Goal: Transaction & Acquisition: Purchase product/service

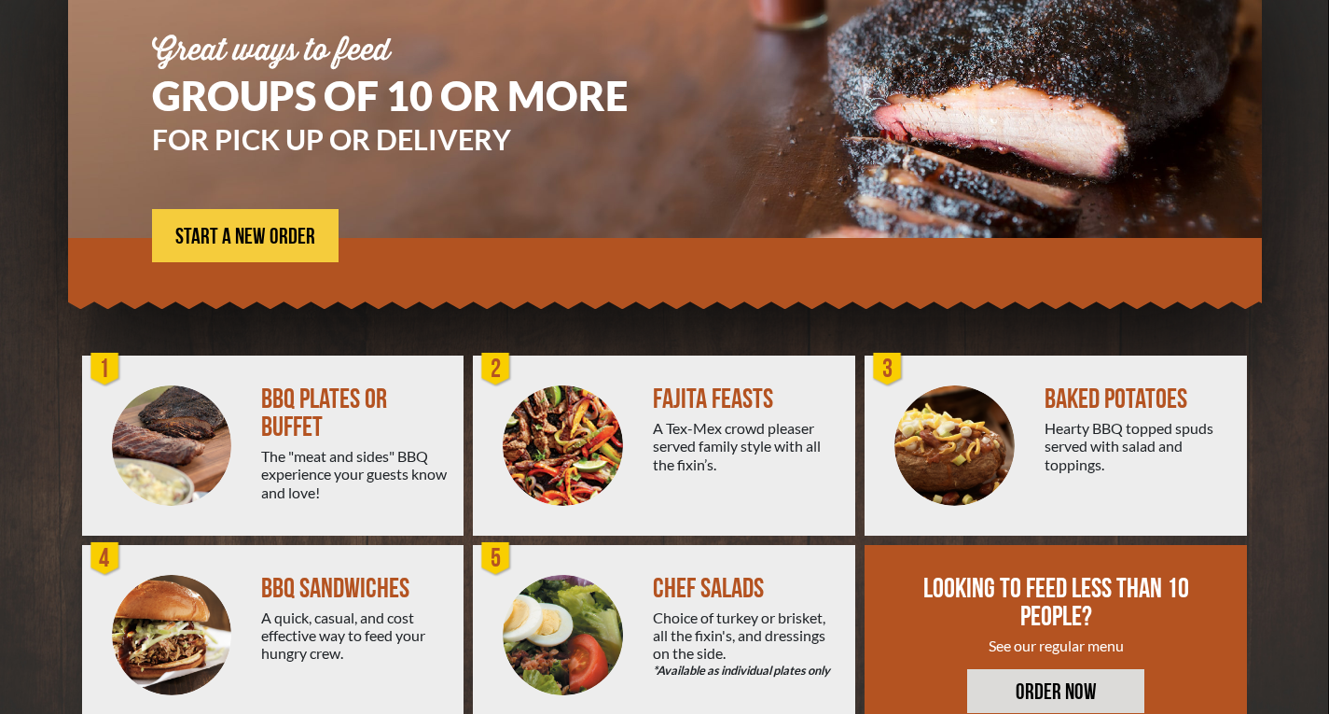
scroll to position [270, 0]
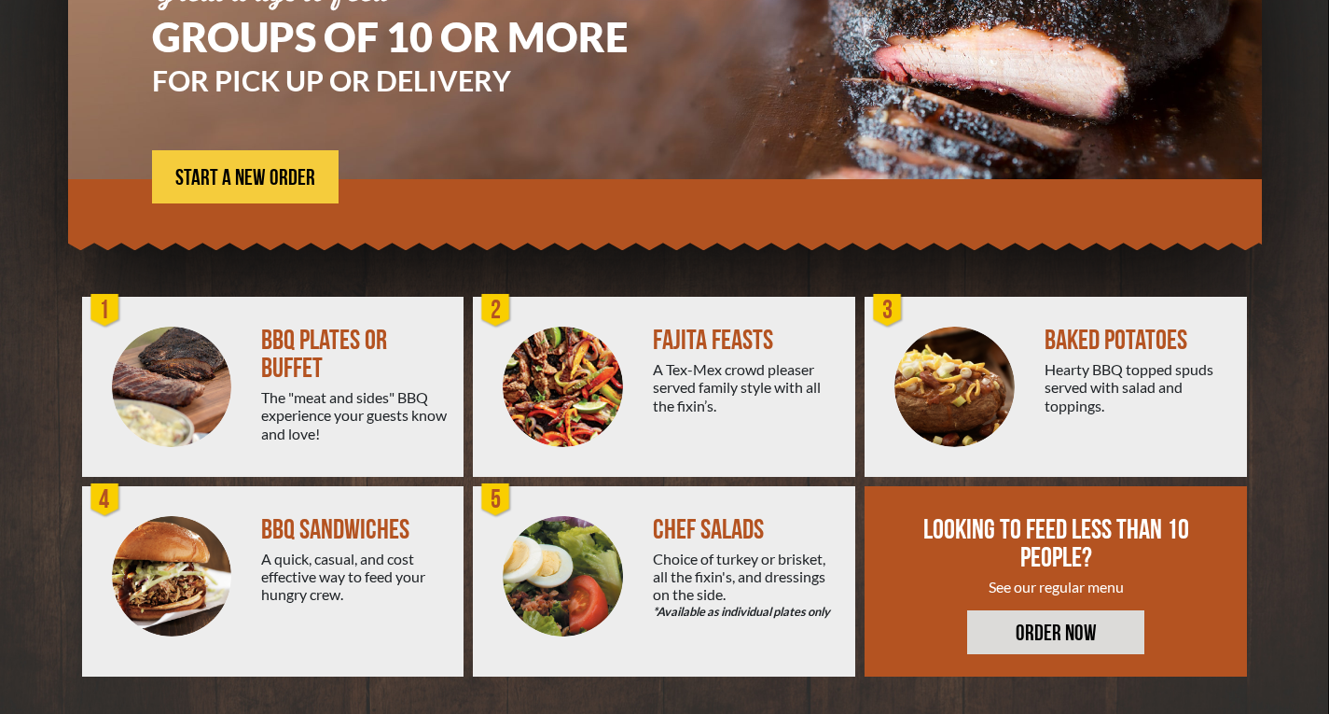
click at [727, 355] on div "FAJITA FEASTS A Tex-Mex crowd pleaser served family style with all the fixin’s." at bounding box center [754, 387] width 202 height 180
click at [589, 403] on img at bounding box center [563, 387] width 120 height 120
click at [665, 408] on div "A Tex-Mex crowd pleaser served family style with all the fixin’s." at bounding box center [747, 387] width 188 height 54
click at [633, 379] on div at bounding box center [563, 387] width 180 height 180
drag, startPoint x: 633, startPoint y: 379, endPoint x: 327, endPoint y: 377, distance: 305.1
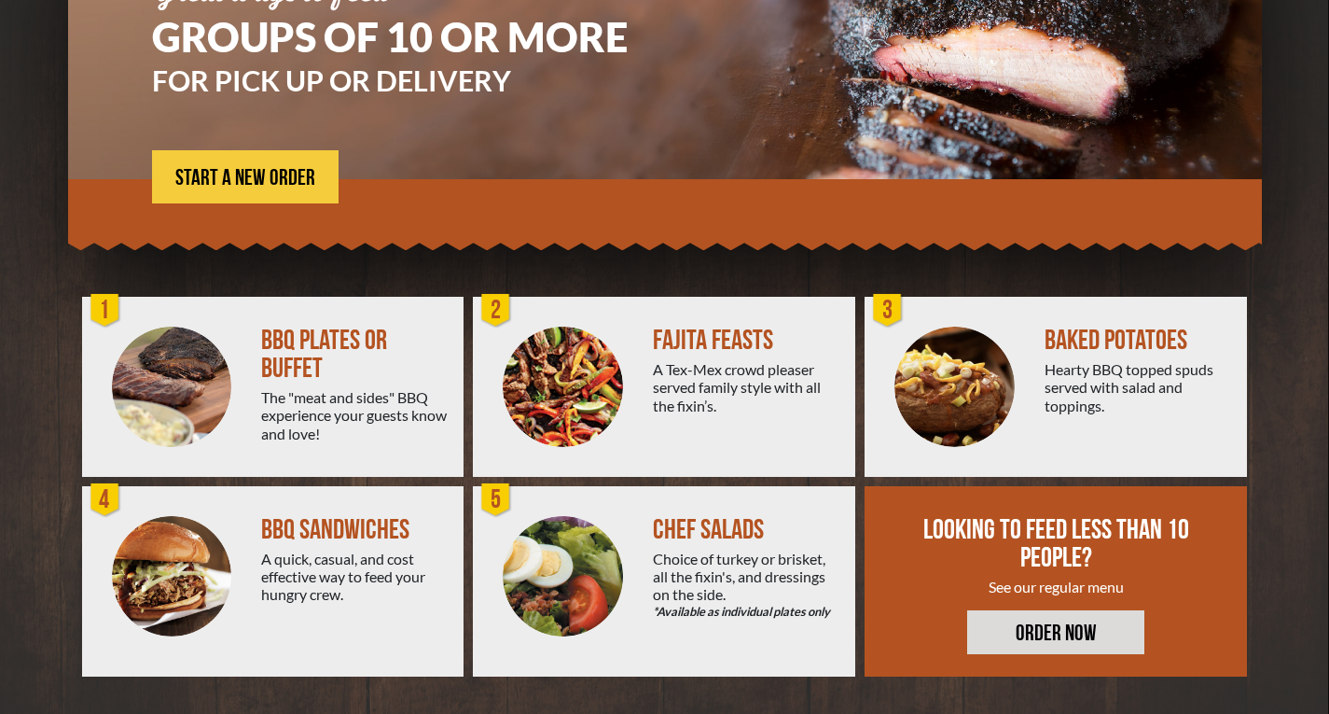
click at [327, 377] on div "BBQ PLATES OR BUFFET The "meat and sides" BBQ experience your guests know and l…" at bounding box center [664, 491] width 1175 height 389
click at [236, 183] on span "START A NEW ORDER" at bounding box center [245, 178] width 140 height 22
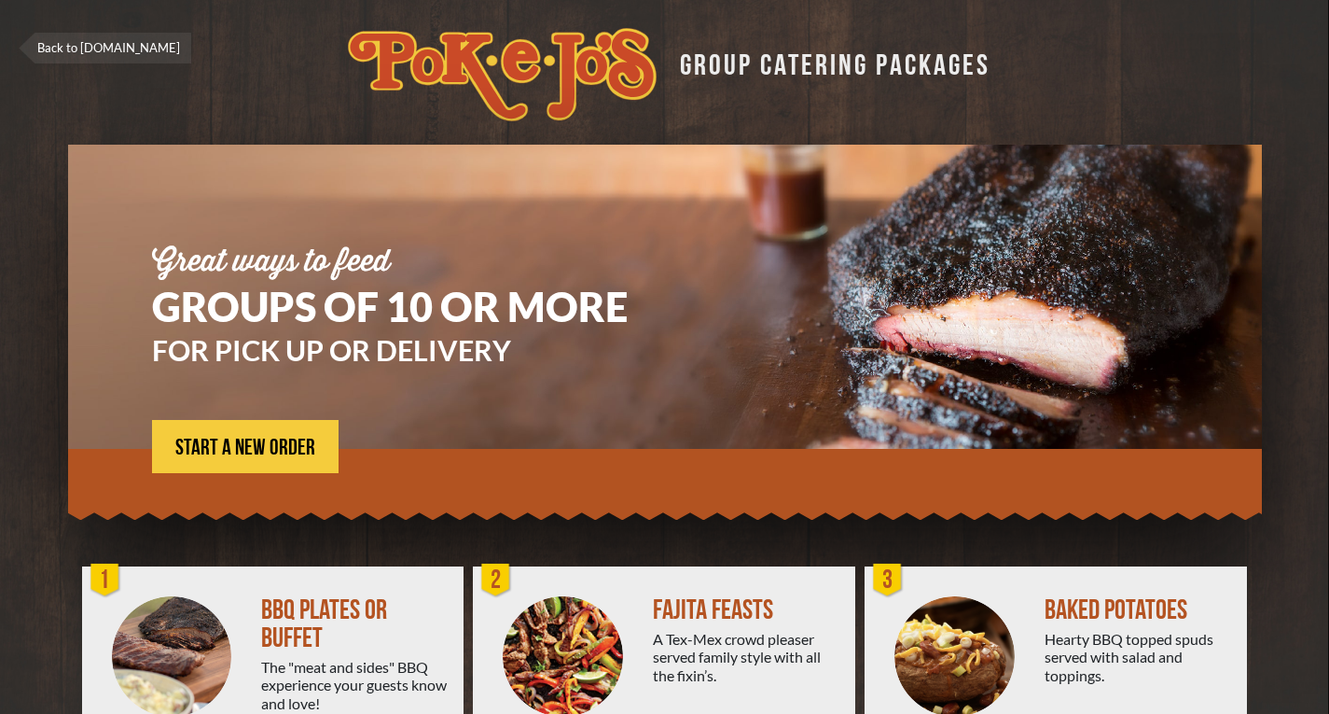
click at [119, 47] on link "Back to [DOMAIN_NAME]" at bounding box center [105, 48] width 173 height 31
